Goal: Task Accomplishment & Management: Use online tool/utility

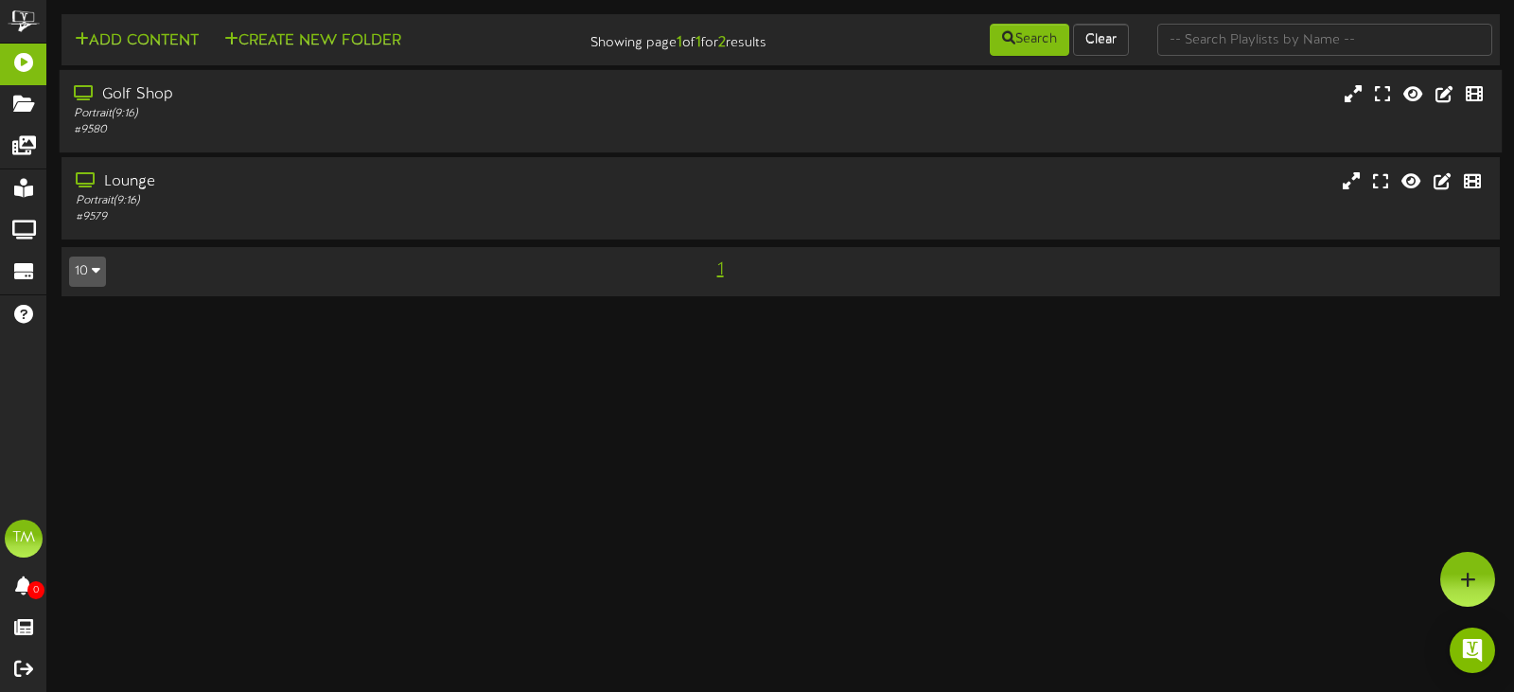
click at [231, 106] on div "Portrait ( 9:16 )" at bounding box center [360, 114] width 572 height 16
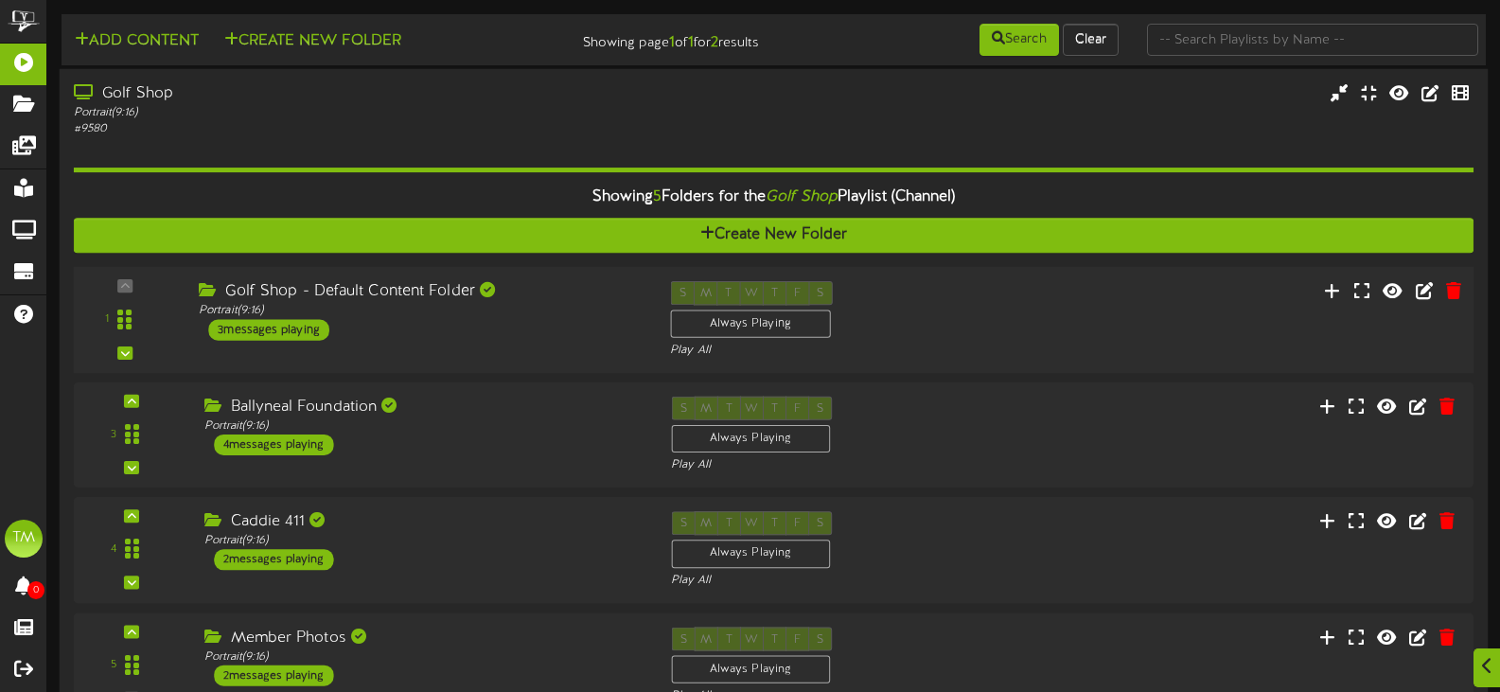
scroll to position [284, 0]
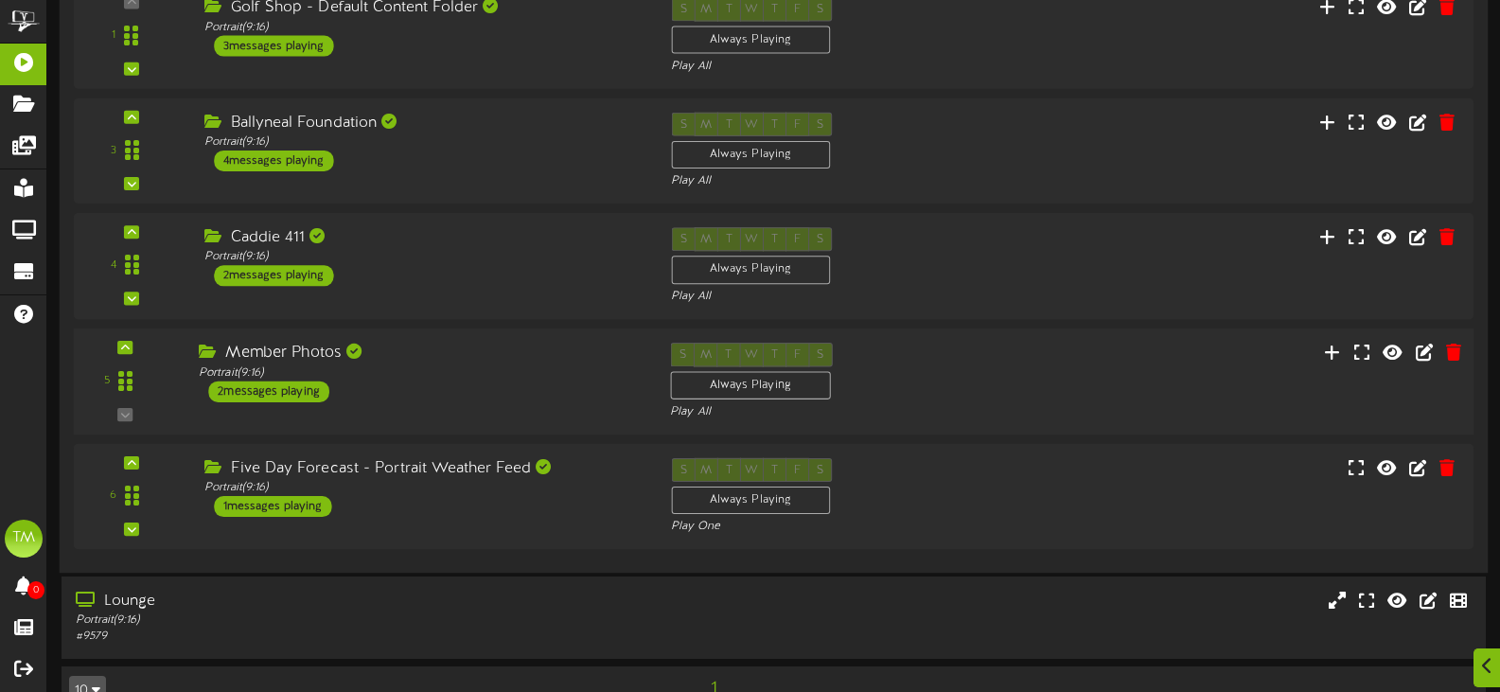
click at [419, 398] on div "Member Photos Portrait ( 9:16 ) 2 messages playing" at bounding box center [419, 372] width 471 height 60
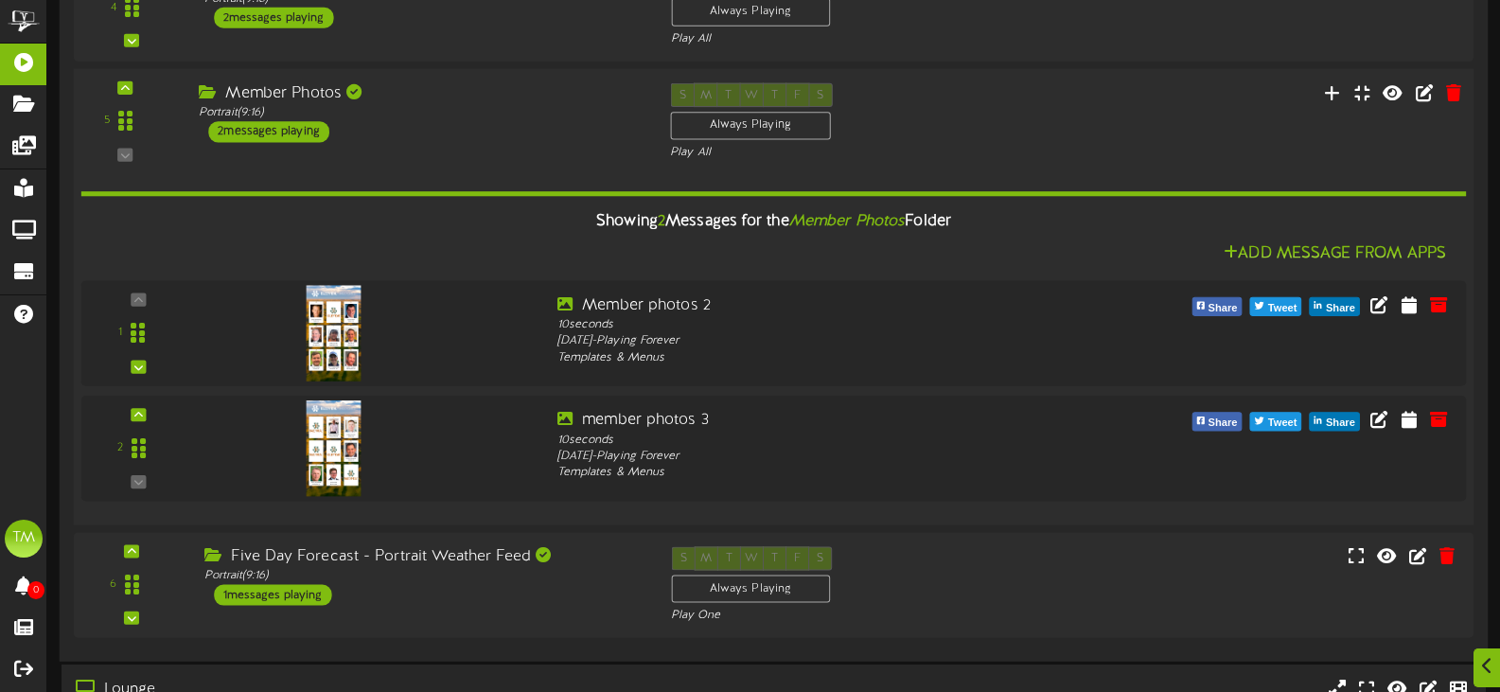
scroll to position [568, 0]
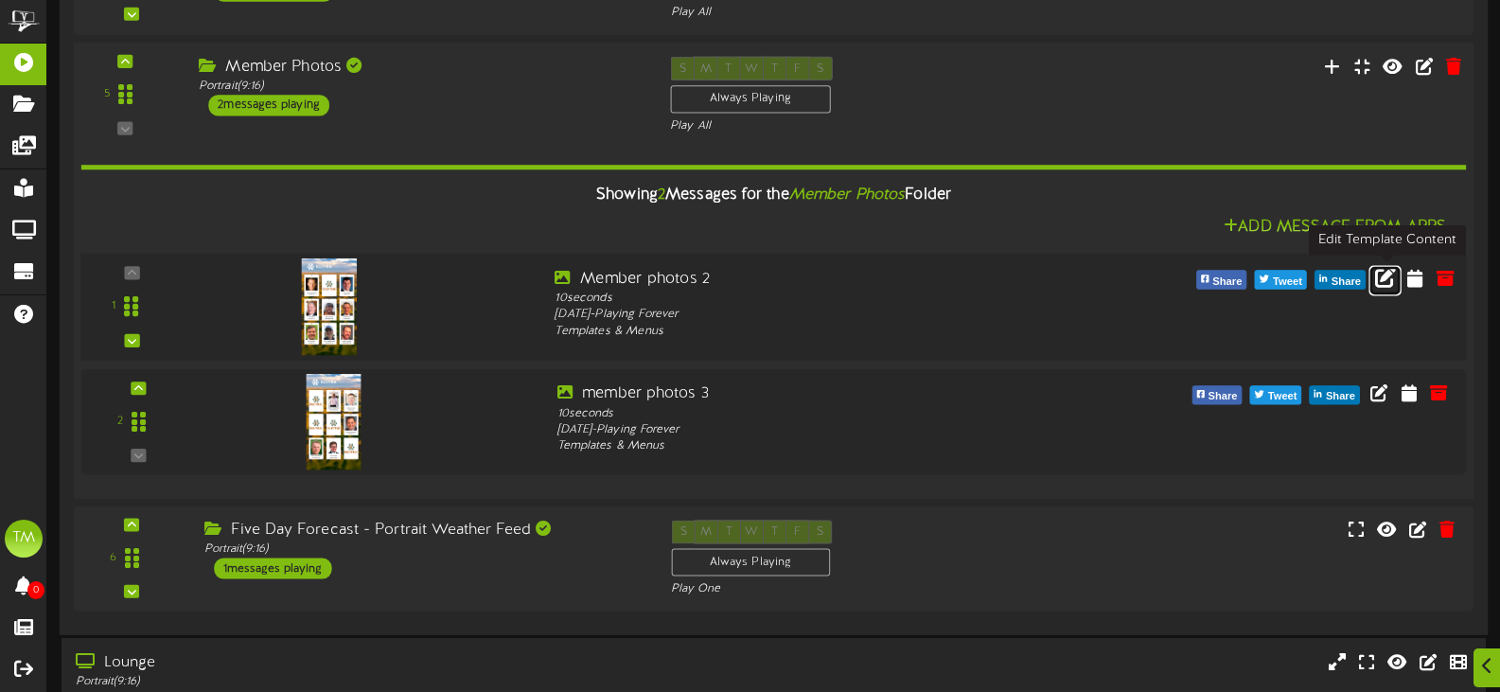
click at [1385, 287] on icon at bounding box center [1385, 276] width 21 height 21
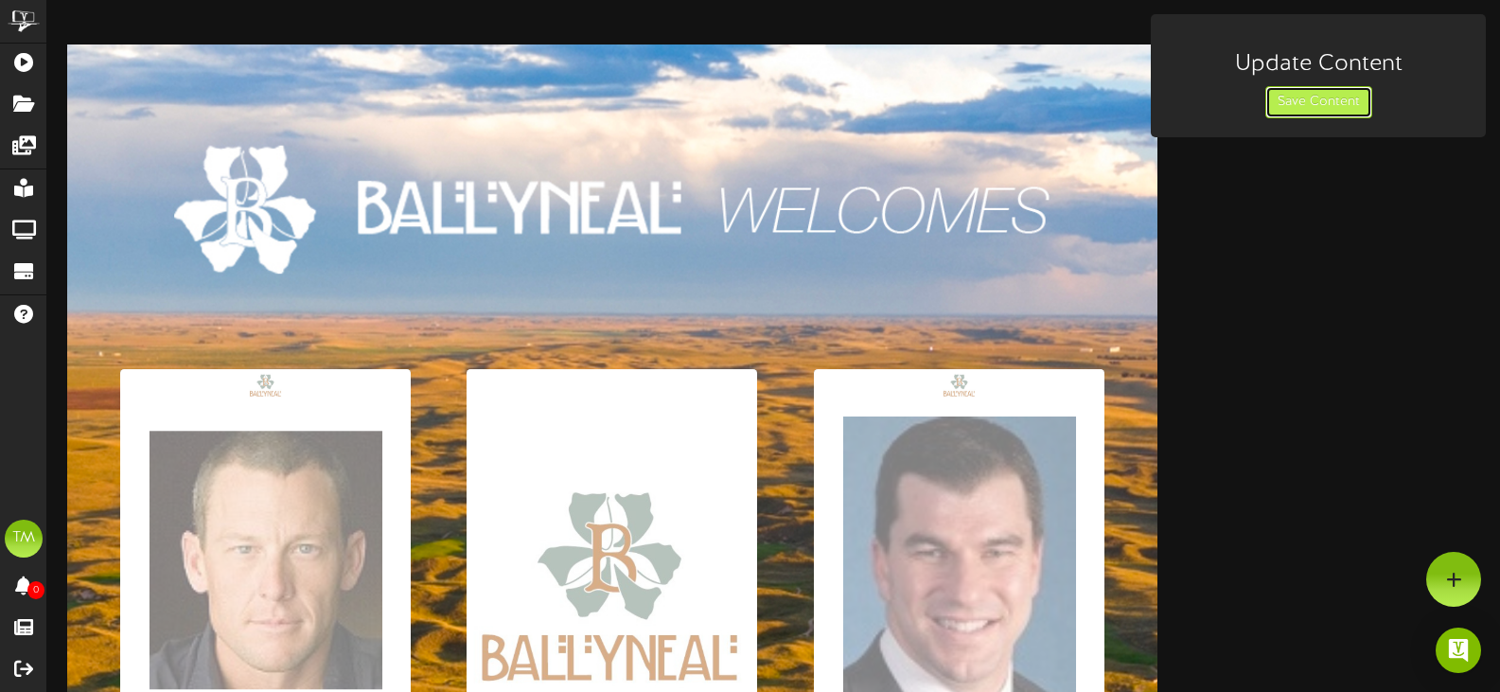
click at [1318, 97] on button "Save Content" at bounding box center [1318, 102] width 107 height 32
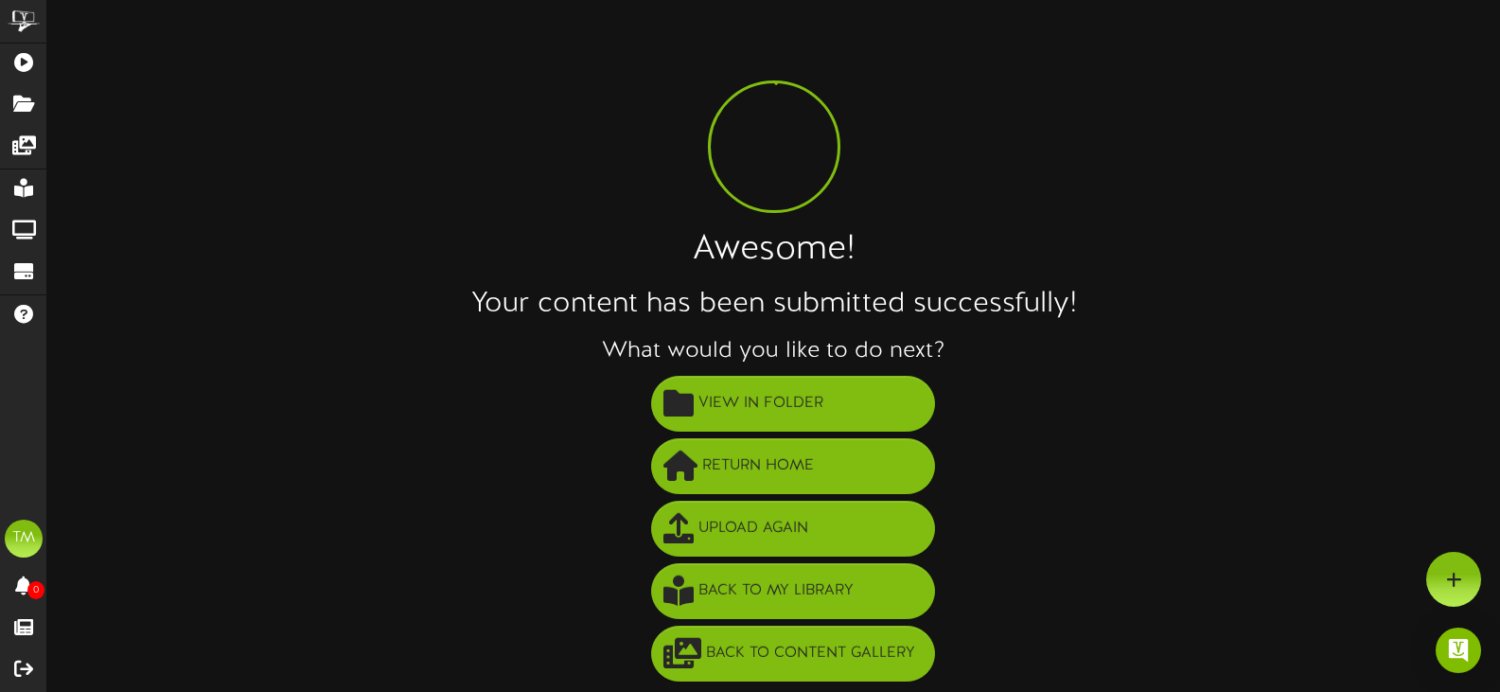
scroll to position [2, 0]
